Goal: Entertainment & Leisure: Browse casually

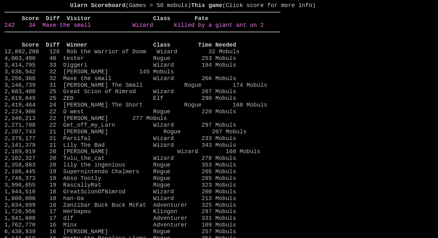
click at [264, 28] on link "242 34 Maxe the small Wizard killed by a giant ant on 2" at bounding box center [133, 25] width 259 height 6
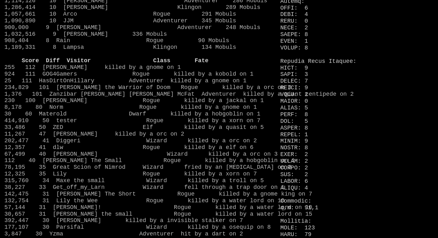
scroll to position [494, 0]
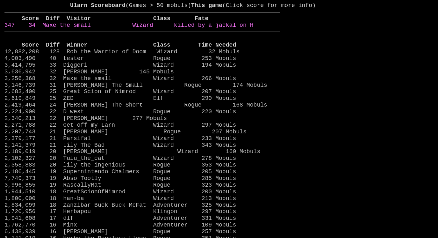
click at [235, 28] on link "347 34 Maxe the small Wizard killed by a jackal on H" at bounding box center [128, 25] width 249 height 6
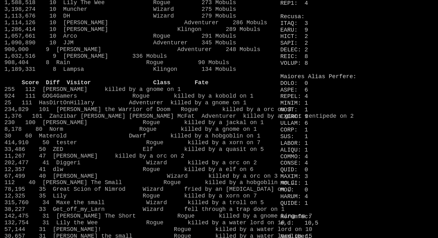
scroll to position [455, 0]
